Goal: Book appointment/travel/reservation

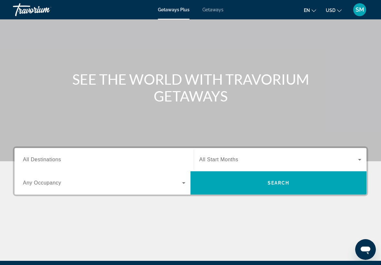
scroll to position [22, 0]
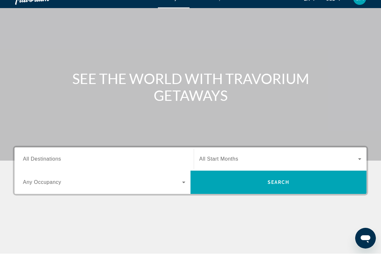
click at [48, 167] on span "All Destinations" at bounding box center [42, 169] width 38 height 5
click at [48, 166] on input "Destination All Destinations" at bounding box center [104, 170] width 162 height 8
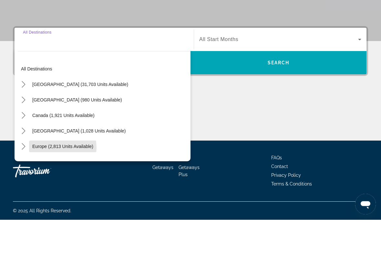
scroll to position [107, 0]
click at [53, 189] on span "Europe (2,813 units available)" at bounding box center [62, 191] width 61 height 5
type input "**********"
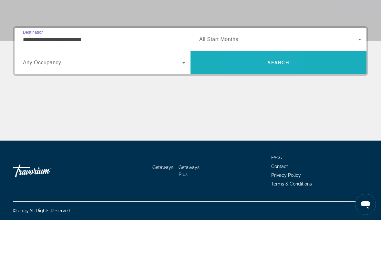
click at [253, 100] on span "Search" at bounding box center [278, 107] width 176 height 15
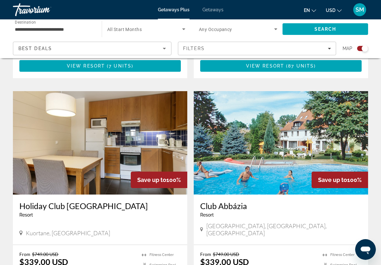
click at [280, 155] on img "Main content" at bounding box center [281, 142] width 174 height 103
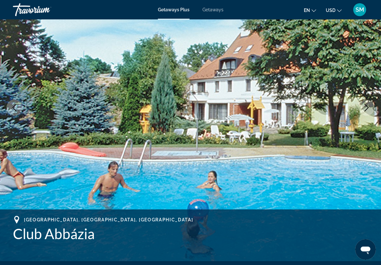
scroll to position [64, 0]
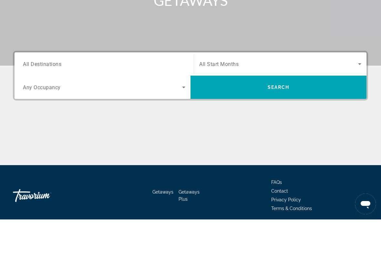
scroll to position [84, 0]
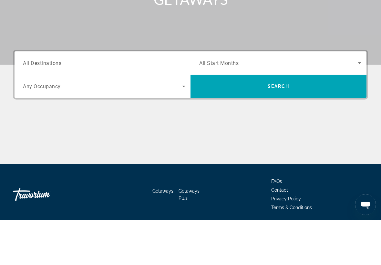
click at [99, 104] on input "Destination All Destinations" at bounding box center [104, 108] width 162 height 8
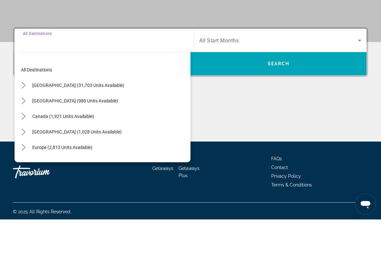
scroll to position [107, 0]
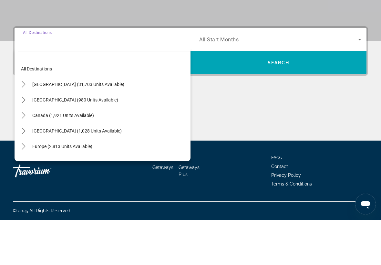
click at [79, 122] on span "Select destination: United States (31,703 units available)" at bounding box center [78, 129] width 98 height 15
type input "**********"
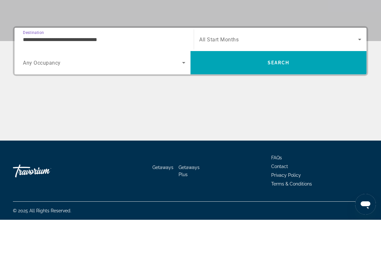
click at [99, 104] on span "Search widget" at bounding box center [102, 108] width 159 height 8
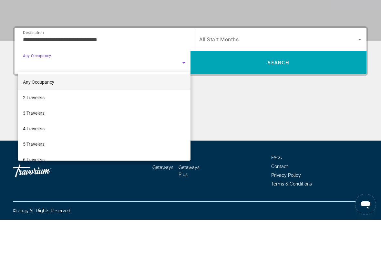
click at [253, 52] on div at bounding box center [190, 132] width 381 height 265
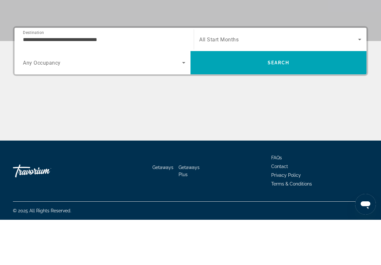
click at [251, 81] on span "Search widget" at bounding box center [278, 85] width 159 height 8
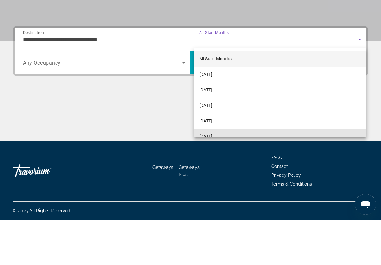
scroll to position [0, 0]
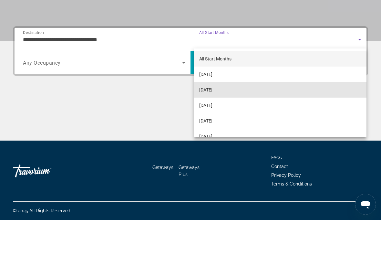
click at [212, 131] on span "[DATE]" at bounding box center [205, 135] width 13 height 8
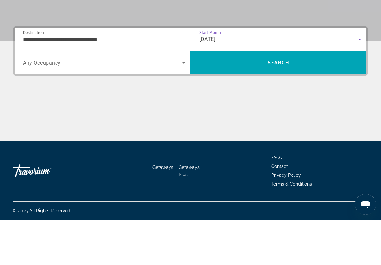
click at [276, 100] on span "Search" at bounding box center [278, 107] width 176 height 15
